Goal: Find specific page/section: Find specific page/section

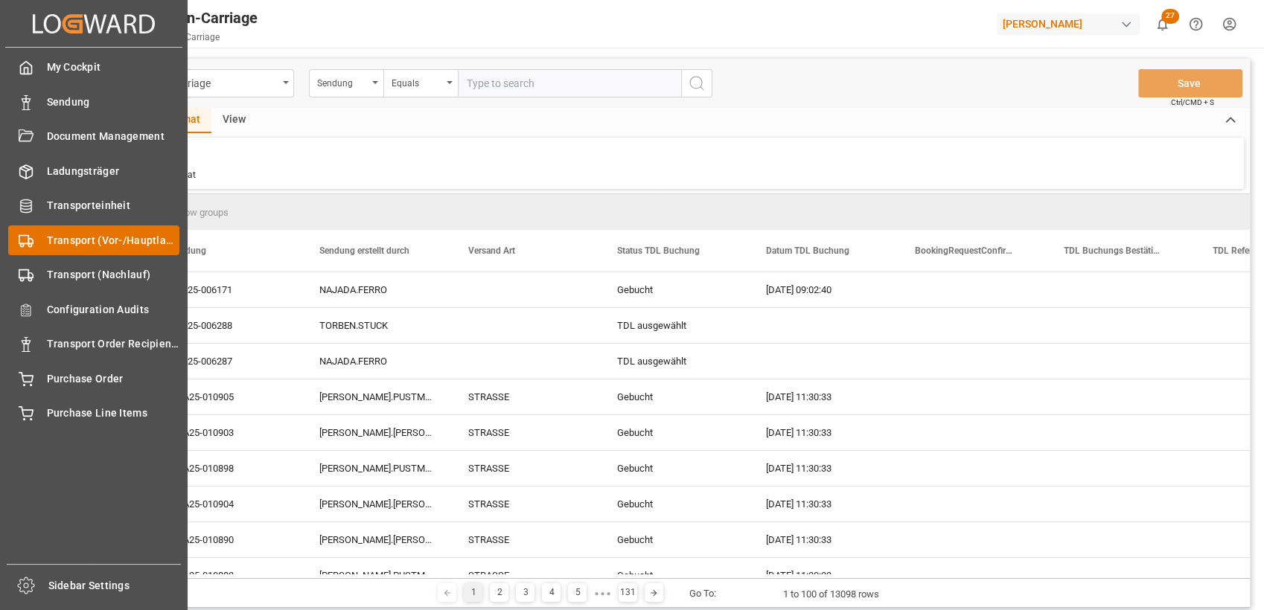
click at [81, 240] on span "Transport (Vor-/Hauptlauf)" at bounding box center [113, 241] width 133 height 16
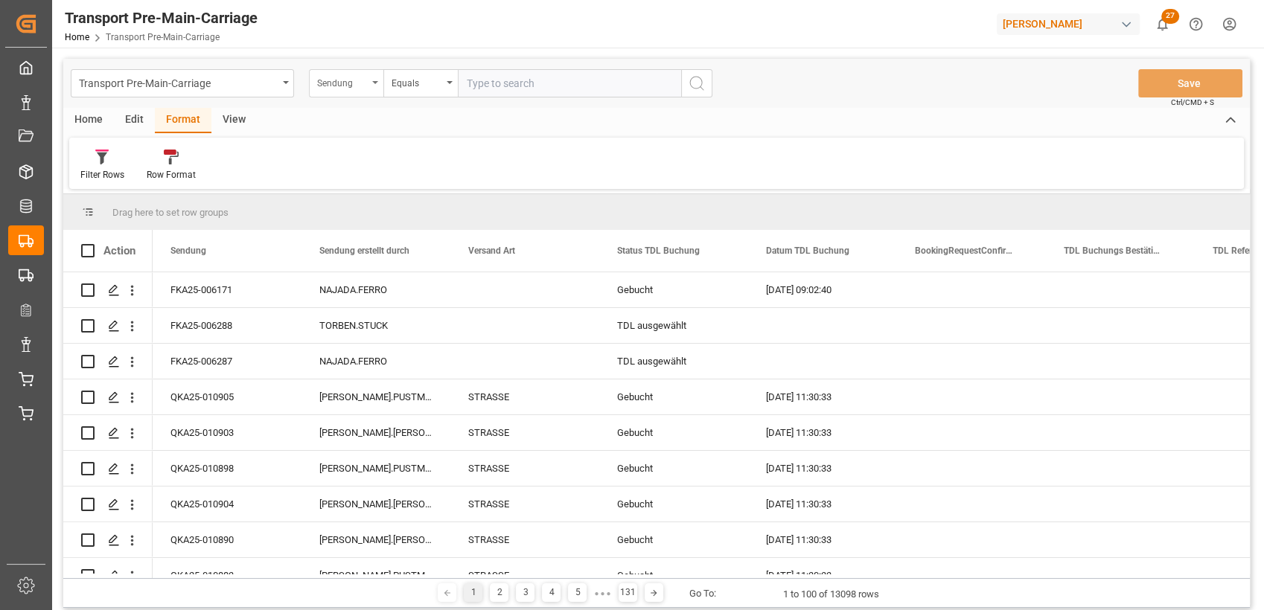
click at [369, 84] on div "Sendung" at bounding box center [346, 83] width 74 height 28
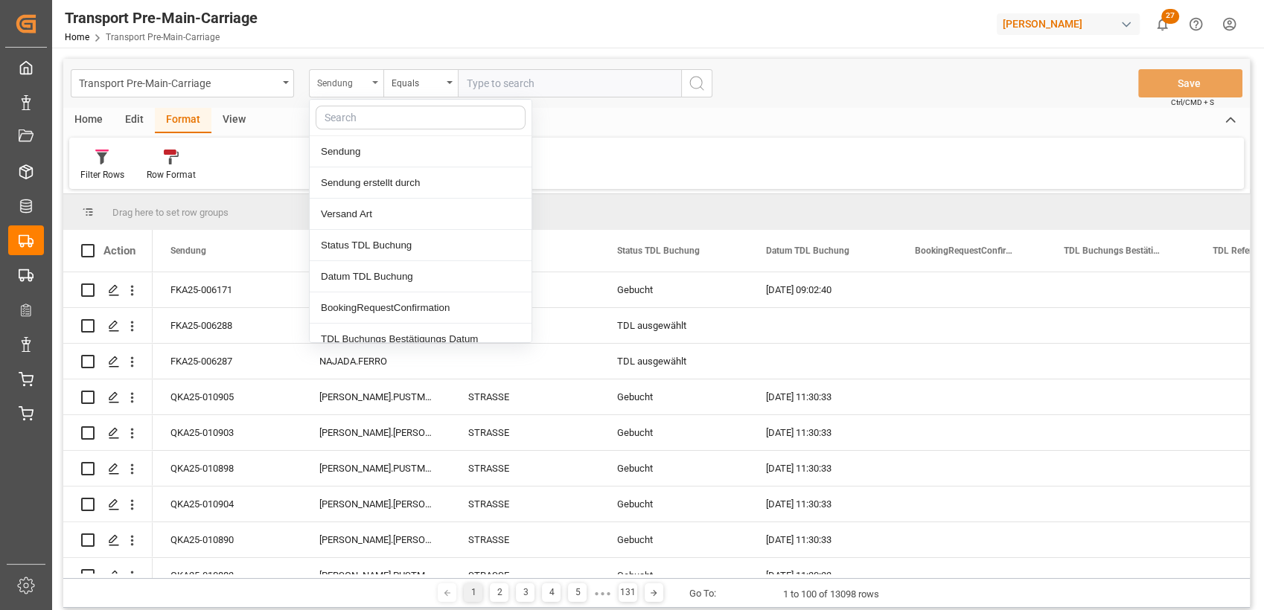
click at [363, 83] on div "Sendung" at bounding box center [342, 81] width 51 height 17
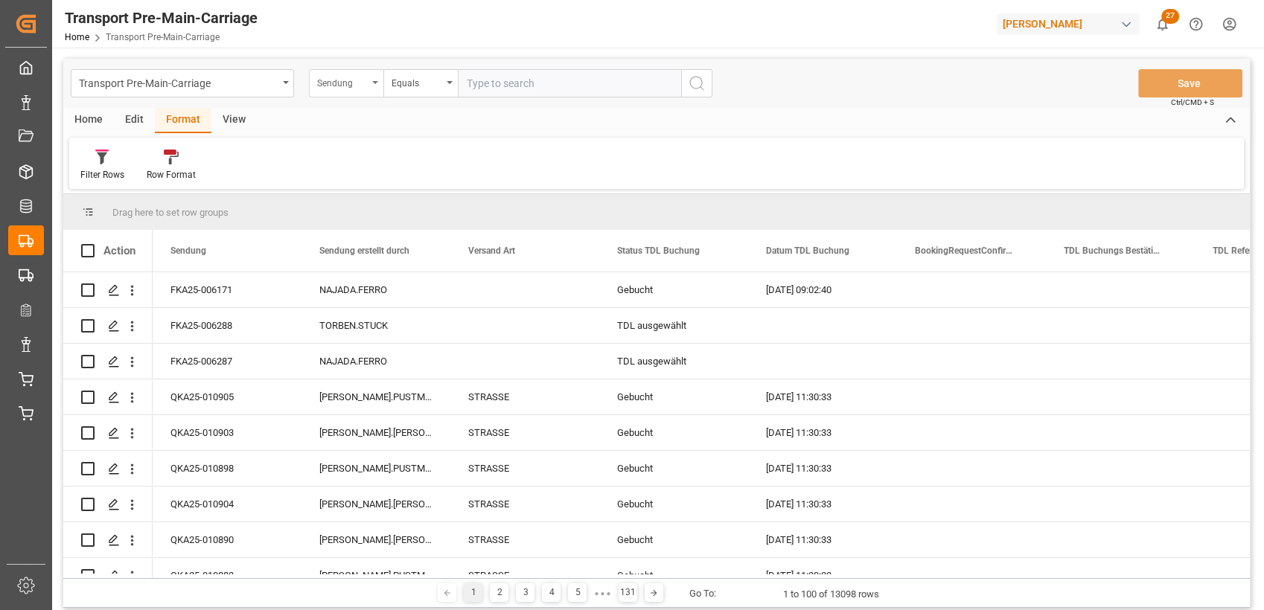
click at [330, 93] on div "Sendung" at bounding box center [346, 83] width 74 height 28
type input "prozess"
click at [360, 140] on div "Prozess Art" at bounding box center [421, 151] width 222 height 31
click at [494, 81] on input "text" at bounding box center [569, 83] width 223 height 28
type input "Outbound"
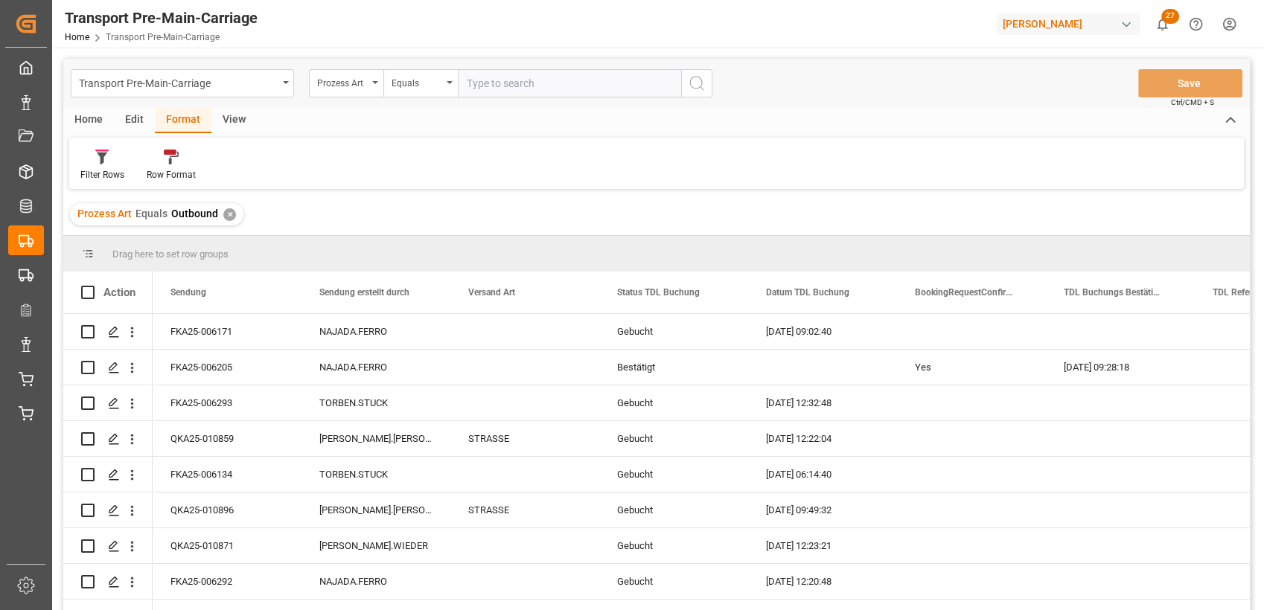
click at [372, 89] on div "Prozess Art" at bounding box center [346, 83] width 74 height 28
type input "Unter"
click at [357, 147] on div "Unternehmen" at bounding box center [421, 151] width 222 height 31
click at [514, 87] on input "text" at bounding box center [569, 83] width 223 height 28
type input "Oils"
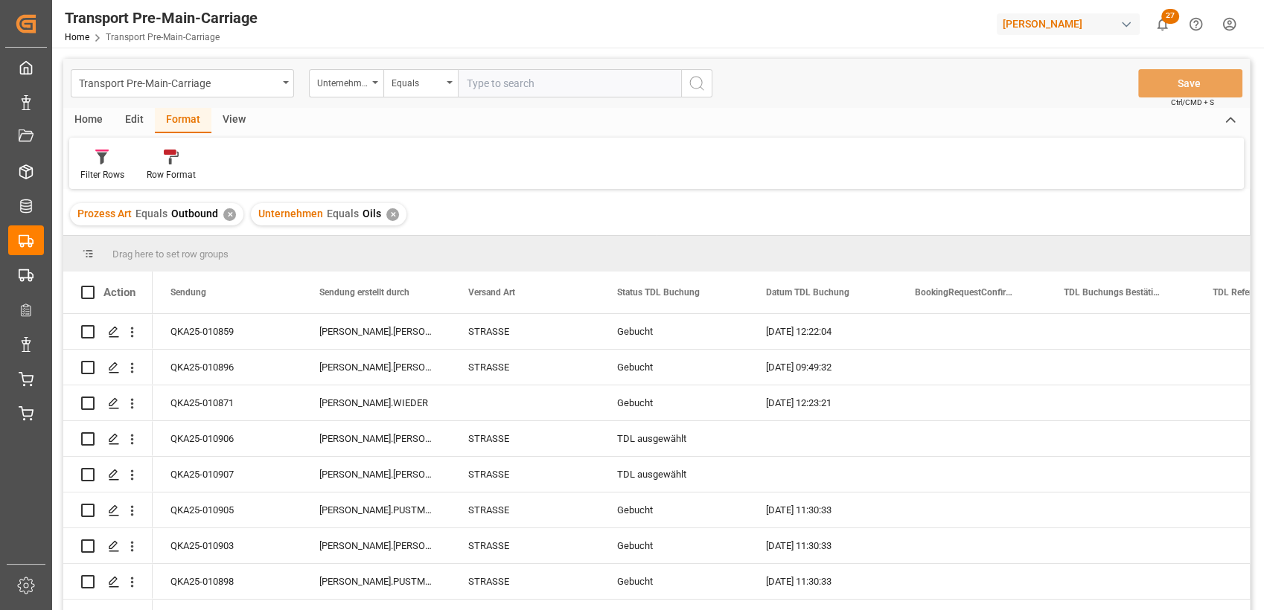
click at [89, 125] on div "Home" at bounding box center [88, 120] width 51 height 25
click at [159, 164] on icon at bounding box center [165, 157] width 13 height 15
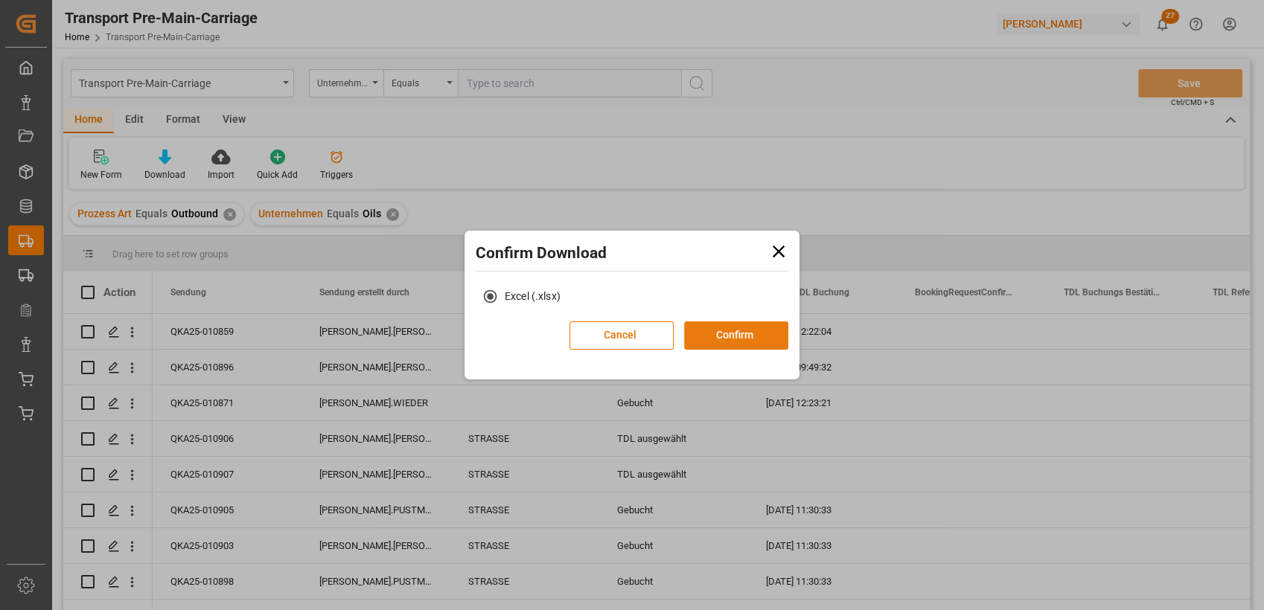
click at [719, 325] on button "Confirm" at bounding box center [736, 336] width 104 height 28
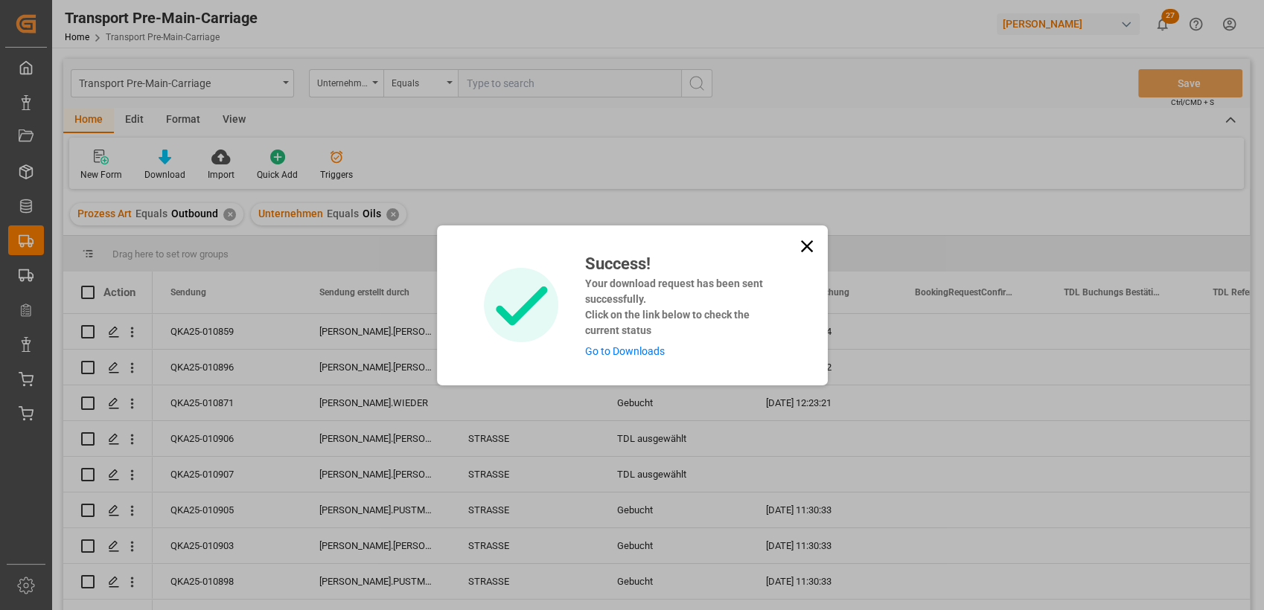
click at [622, 351] on link "Go to Downloads" at bounding box center [625, 351] width 80 height 12
